Goal: Entertainment & Leisure: Browse casually

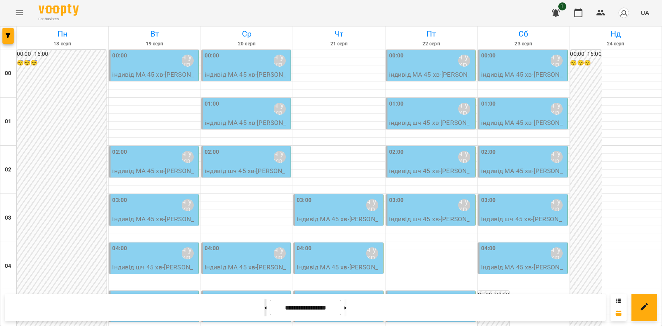
click at [264, 310] on button at bounding box center [265, 308] width 2 height 18
type input "**********"
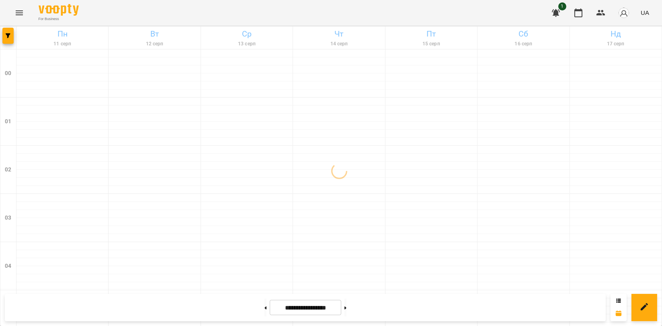
click at [18, 16] on icon "Menu" at bounding box center [19, 13] width 10 height 10
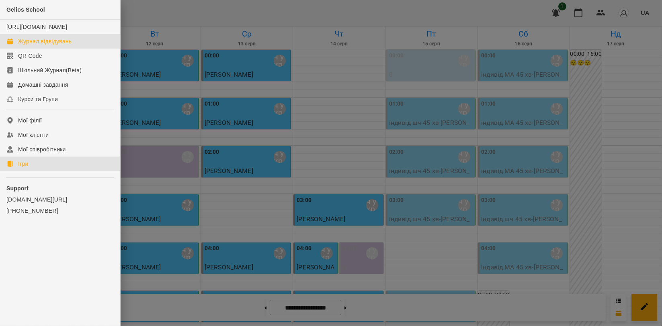
click at [98, 171] on link "Ігри" at bounding box center [60, 164] width 120 height 14
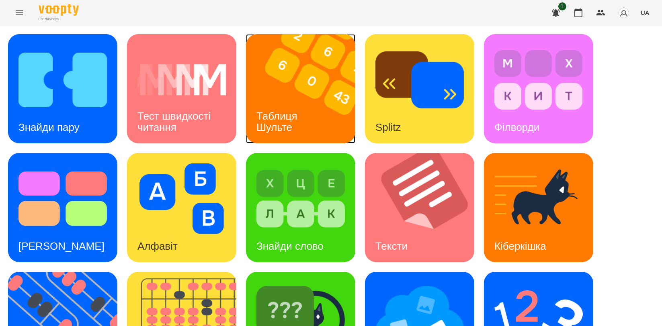
click at [289, 115] on h3 "Таблиця Шульте" at bounding box center [278, 121] width 44 height 23
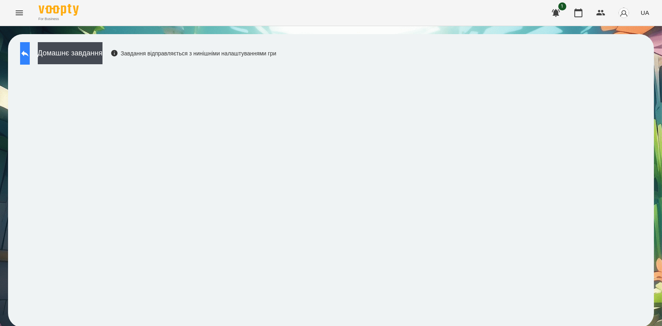
click at [30, 45] on button at bounding box center [25, 53] width 10 height 23
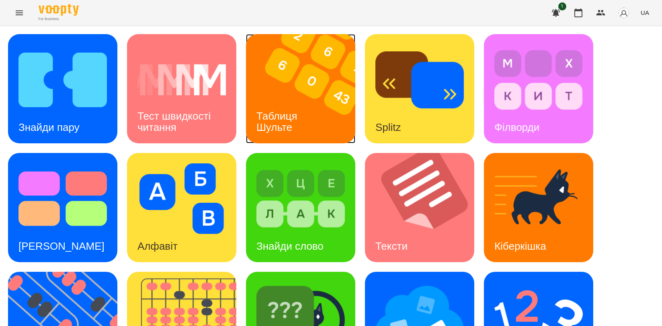
click at [293, 116] on h3 "Таблиця Шульте" at bounding box center [278, 121] width 44 height 23
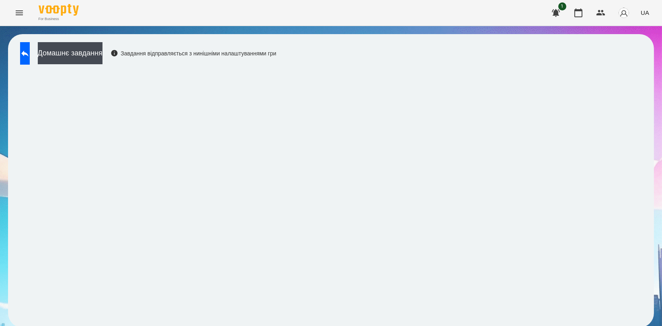
click at [407, 60] on div "Домашнє завдання Завдання відправляється з нинішніми налаштуваннями гри" at bounding box center [331, 181] width 646 height 294
drag, startPoint x: 643, startPoint y: 167, endPoint x: 638, endPoint y: 155, distance: 13.1
click at [643, 167] on div "Домашнє завдання Завдання відправляється з нинішніми налаштуваннями гри" at bounding box center [331, 181] width 646 height 294
click at [30, 57] on icon at bounding box center [25, 54] width 10 height 10
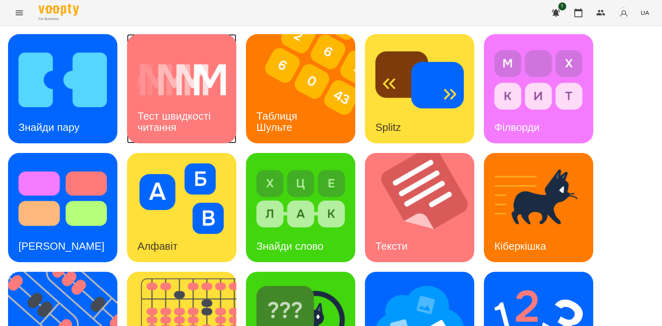
click at [188, 95] on img at bounding box center [181, 80] width 88 height 71
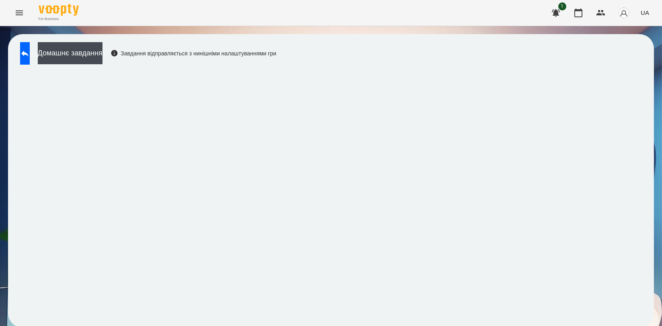
click at [374, 40] on div "Домашнє завдання Завдання відправляється з нинішніми налаштуваннями гри" at bounding box center [331, 181] width 646 height 294
click at [29, 55] on icon at bounding box center [24, 54] width 7 height 6
